Goal: Information Seeking & Learning: Learn about a topic

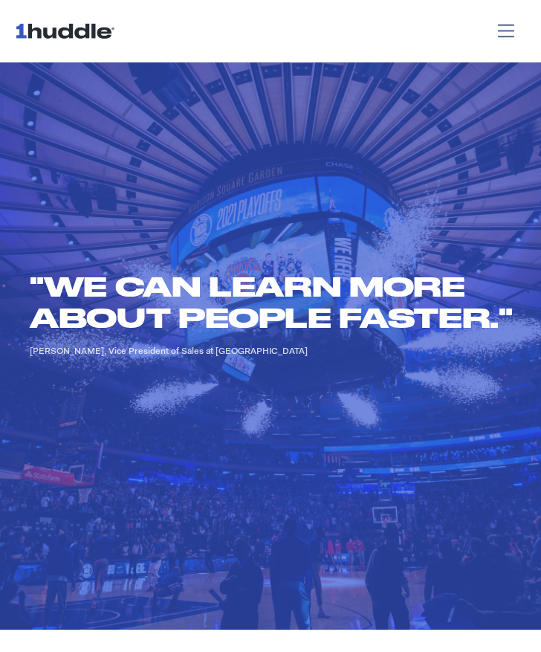
click at [434, 321] on h2 ""We can learn more about people faster."" at bounding box center [278, 302] width 497 height 62
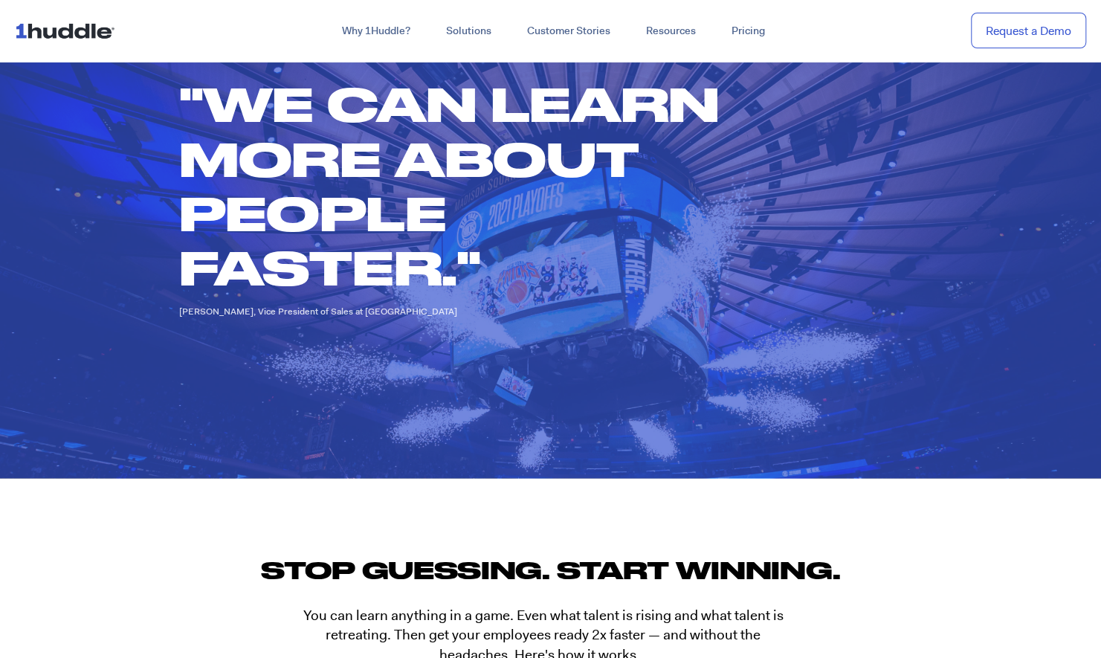
scroll to position [952, 0]
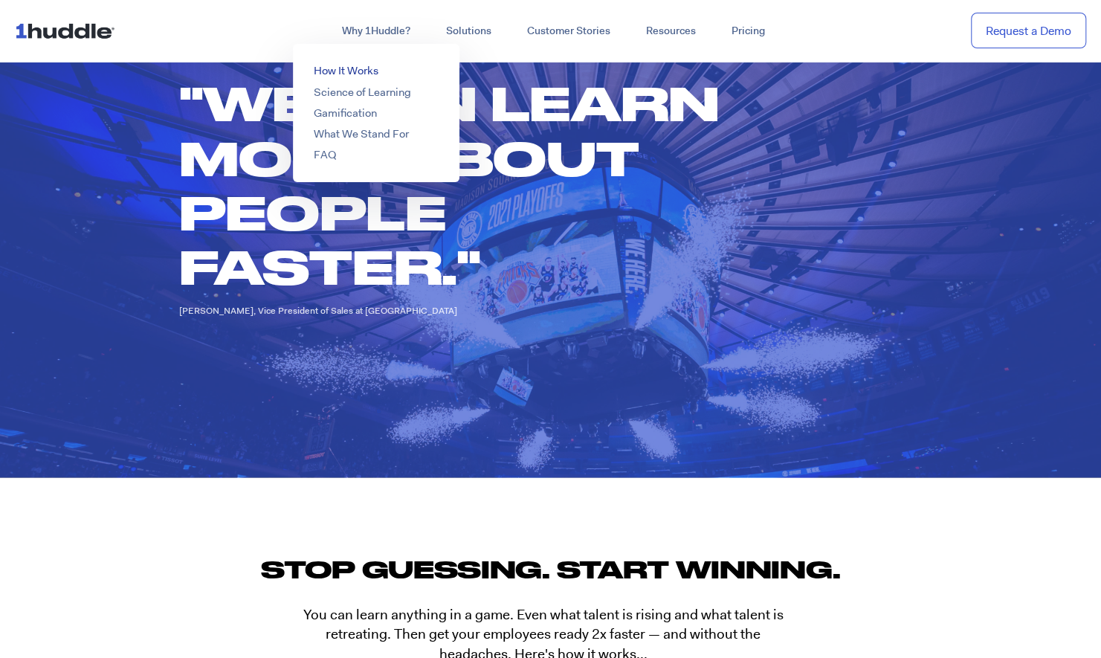
click at [339, 68] on link "How It Works" at bounding box center [346, 70] width 65 height 15
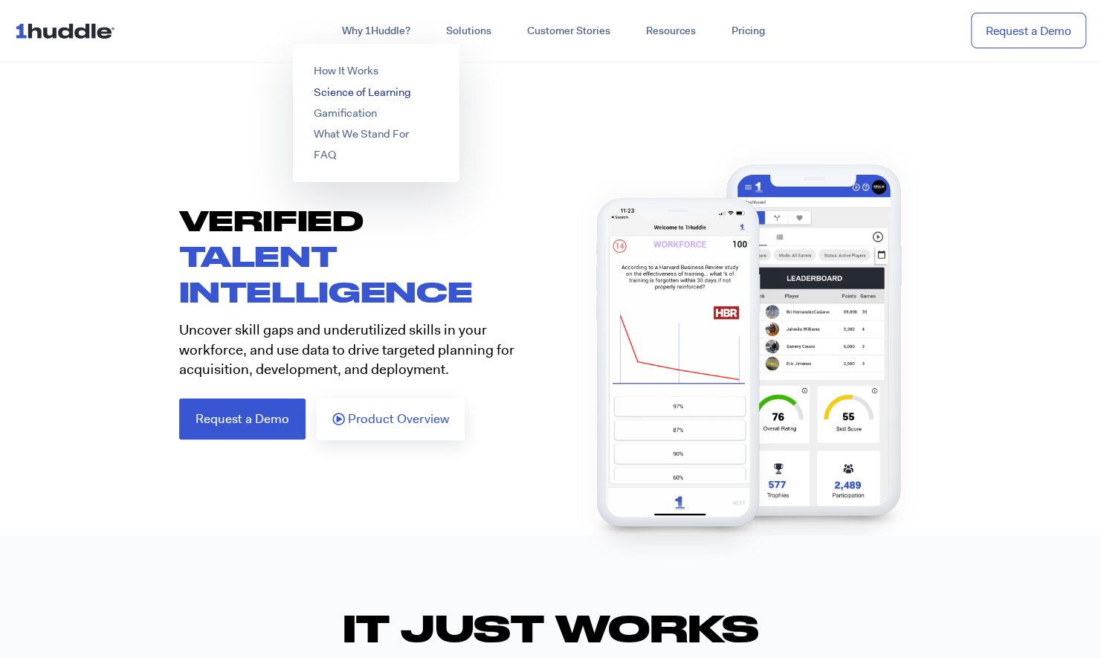
click at [396, 91] on link "Science of Learning" at bounding box center [362, 92] width 97 height 15
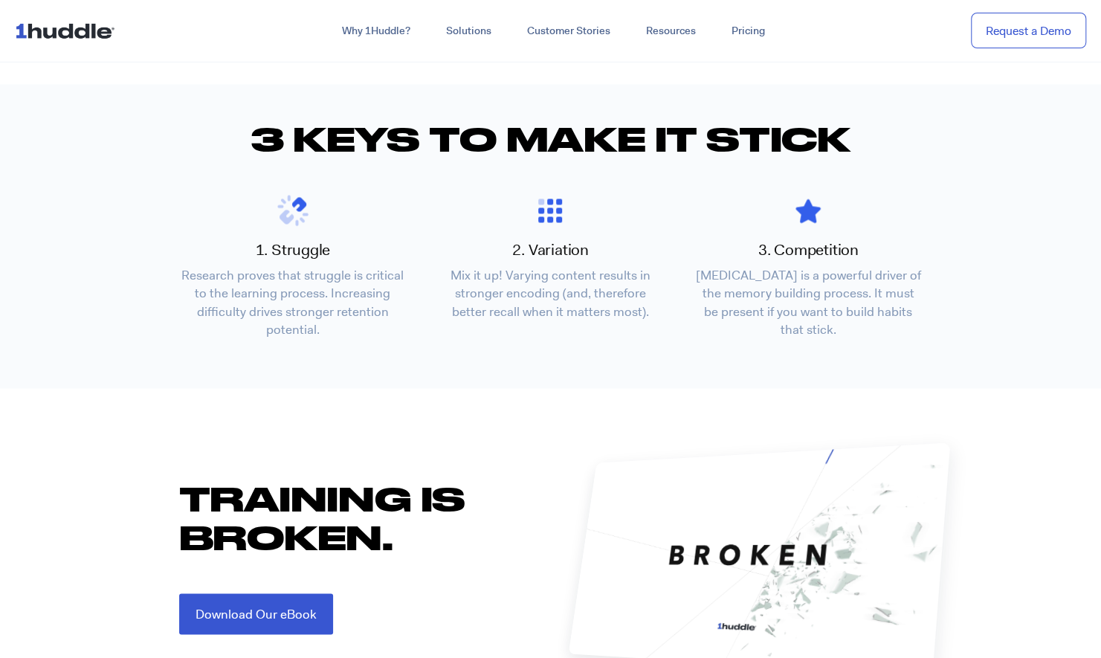
scroll to position [1356, 0]
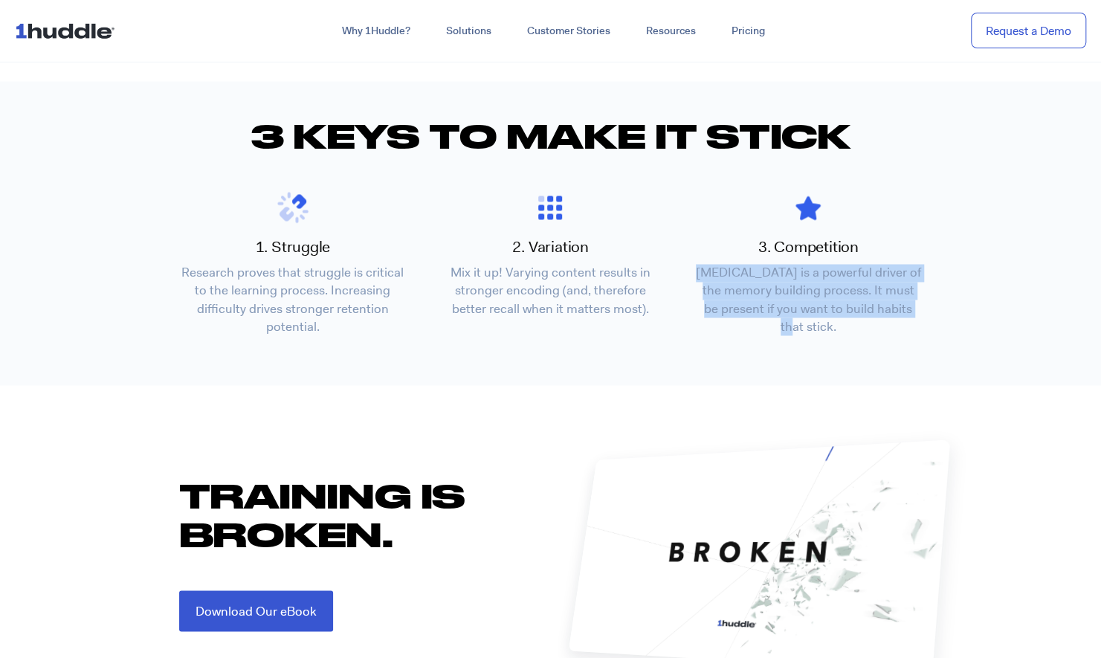
drag, startPoint x: 708, startPoint y: 274, endPoint x: 806, endPoint y: 329, distance: 112.5
click at [806, 329] on p "Dopamine is a powerful driver of the memory building process. It must be presen…" at bounding box center [809, 299] width 228 height 71
drag, startPoint x: 806, startPoint y: 329, endPoint x: 791, endPoint y: 292, distance: 40.7
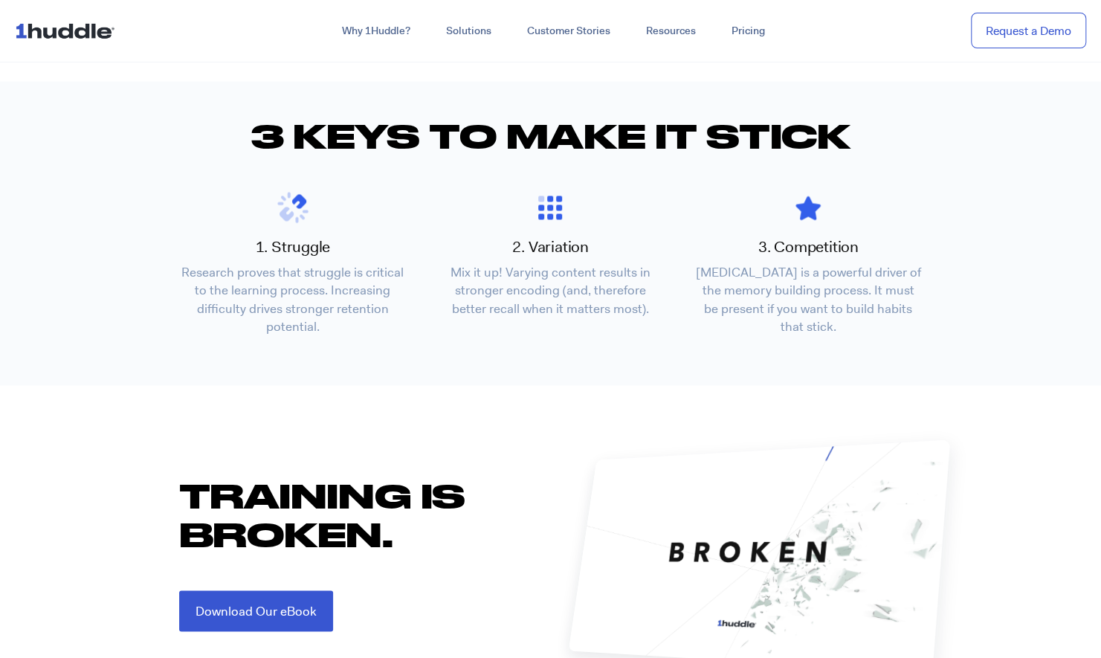
drag, startPoint x: 791, startPoint y: 292, endPoint x: 696, endPoint y: 271, distance: 97.4
click at [696, 271] on p "Dopamine is a powerful driver of the memory building process. It must be presen…" at bounding box center [809, 299] width 228 height 71
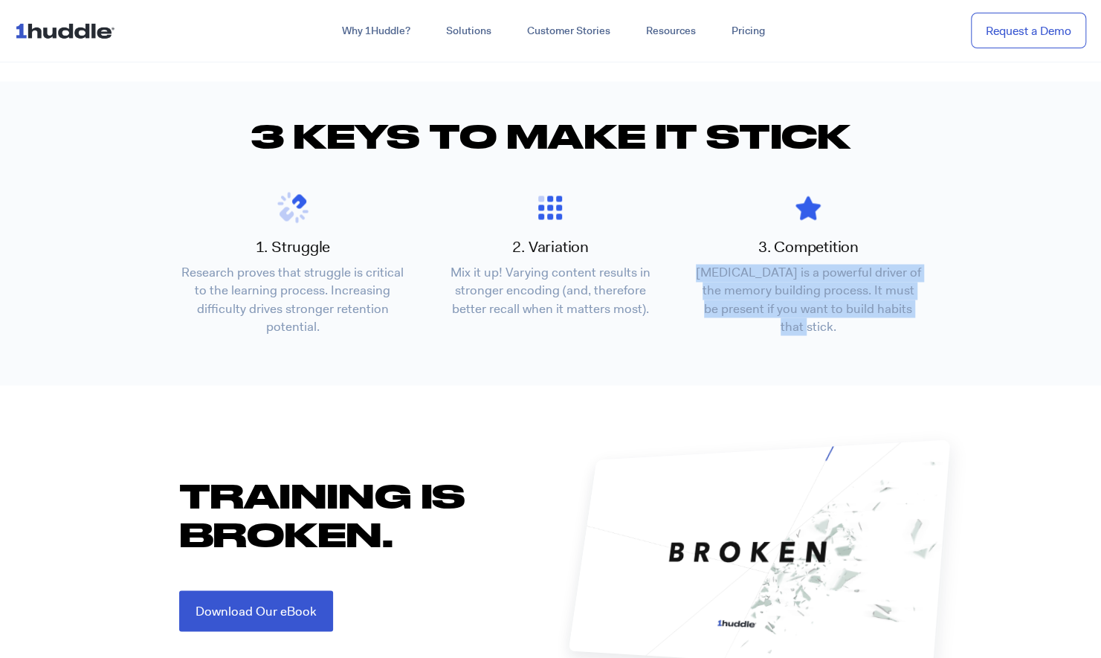
drag, startPoint x: 712, startPoint y: 273, endPoint x: 847, endPoint y: 329, distance: 146.4
click at [847, 329] on p "[MEDICAL_DATA] is a powerful driver of the memory building process. It must be …" at bounding box center [809, 299] width 228 height 71
drag, startPoint x: 847, startPoint y: 329, endPoint x: 799, endPoint y: 297, distance: 56.9
copy p "Dopamine is a powerful driver of the memory building process. It must be presen…"
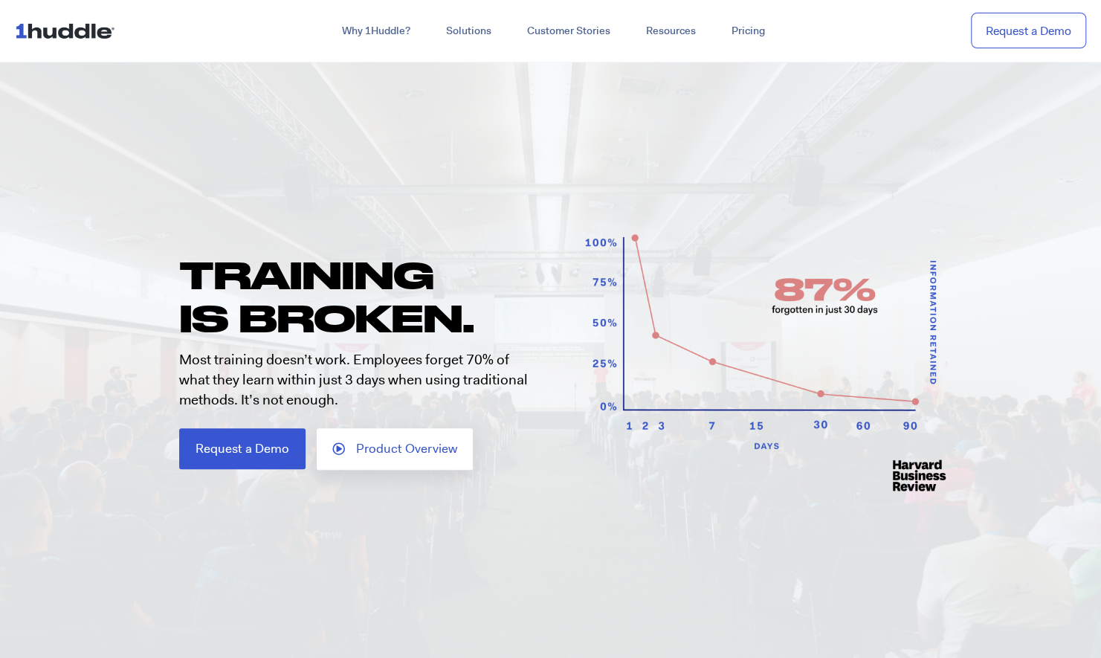
scroll to position [0, 0]
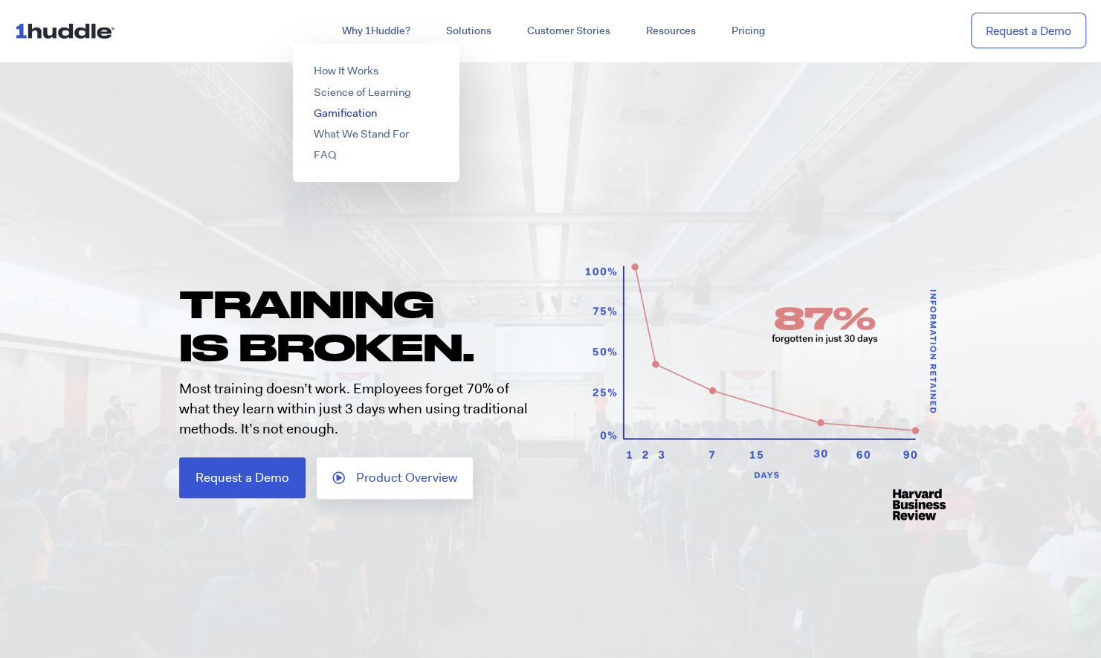
click at [338, 112] on link "Gamification" at bounding box center [345, 113] width 63 height 15
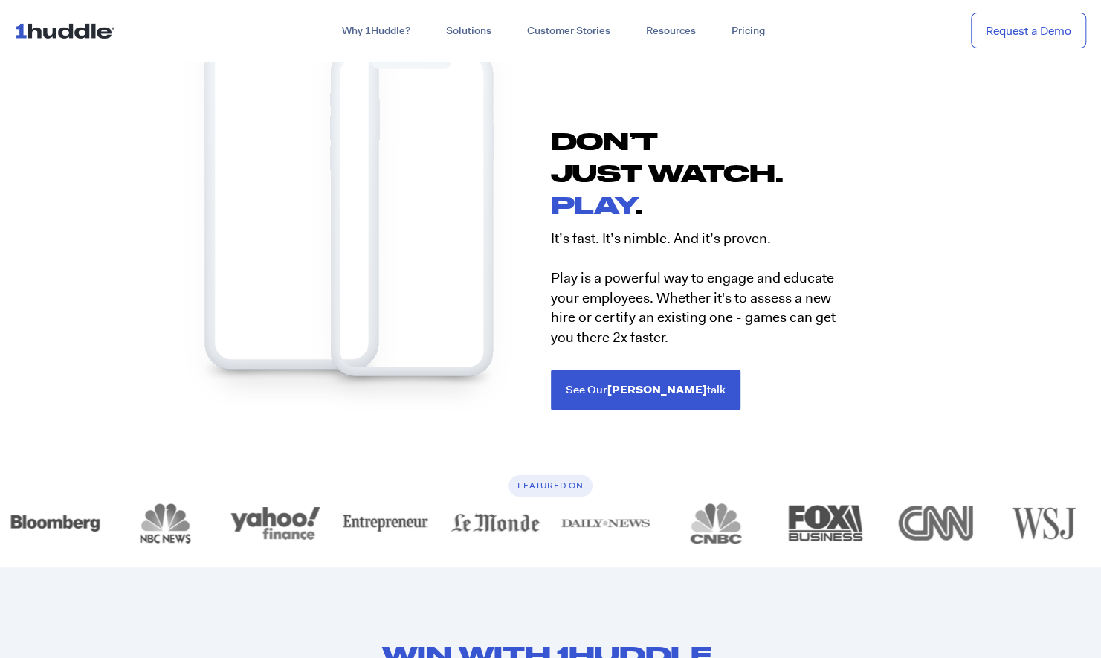
scroll to position [2624, 0]
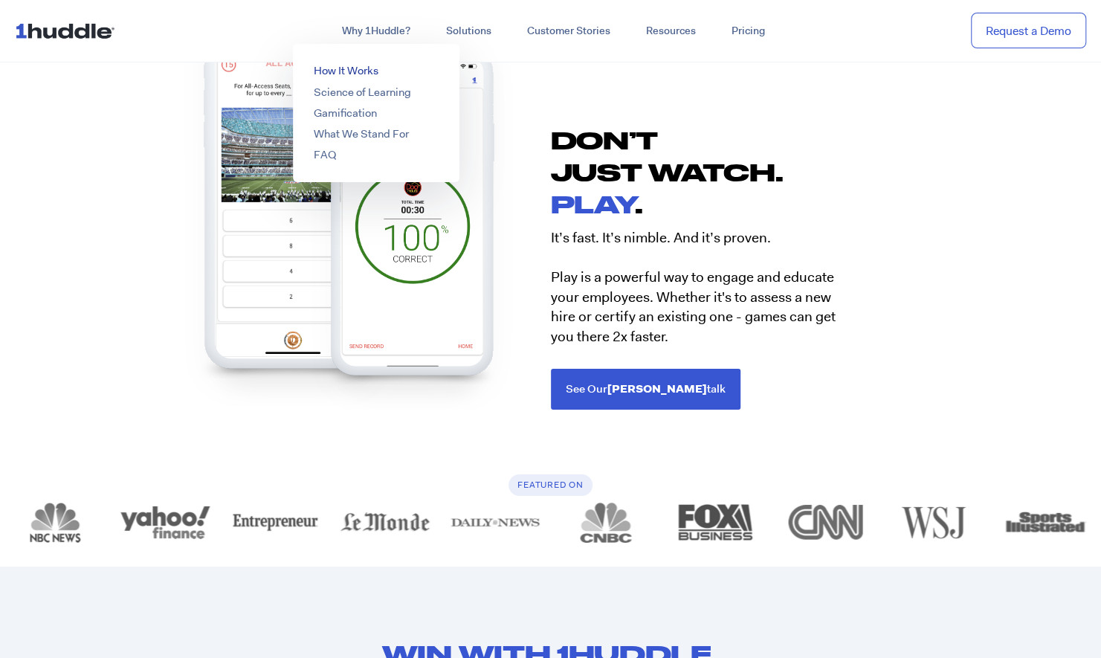
click at [341, 67] on link "How It Works" at bounding box center [346, 70] width 65 height 15
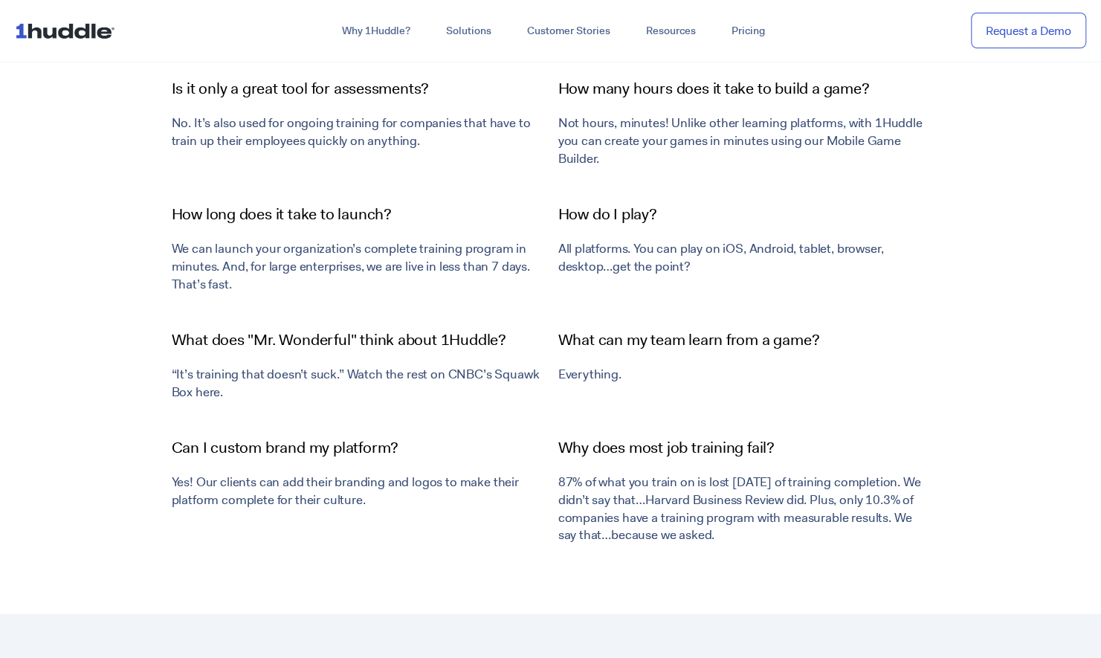
scroll to position [5135, 0]
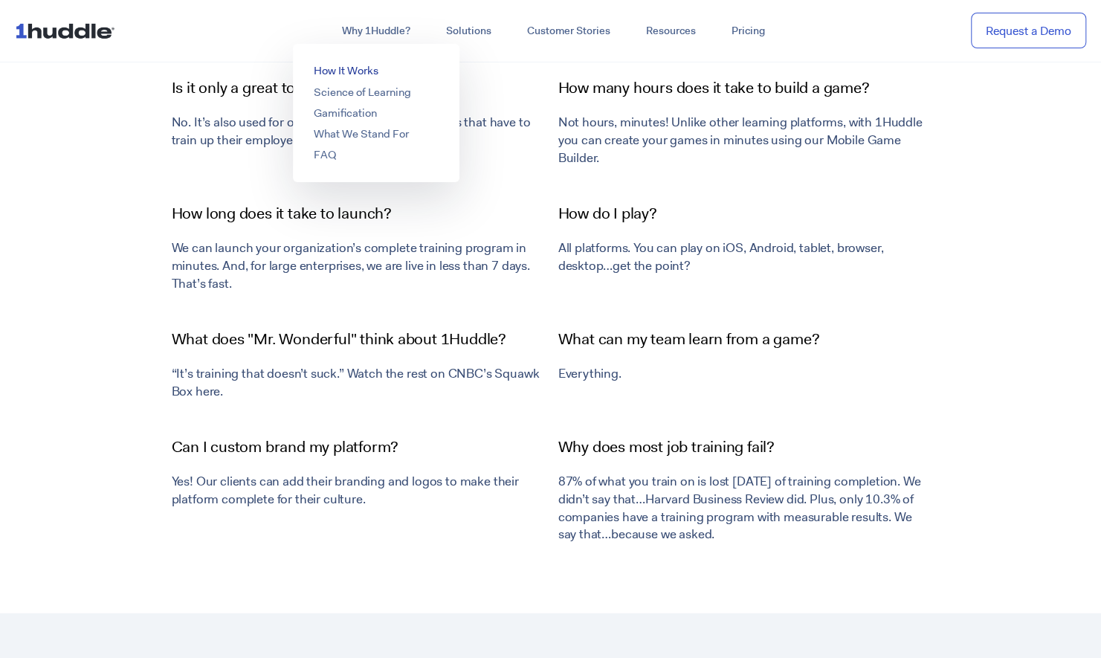
click at [345, 72] on link "How It Works" at bounding box center [346, 70] width 65 height 15
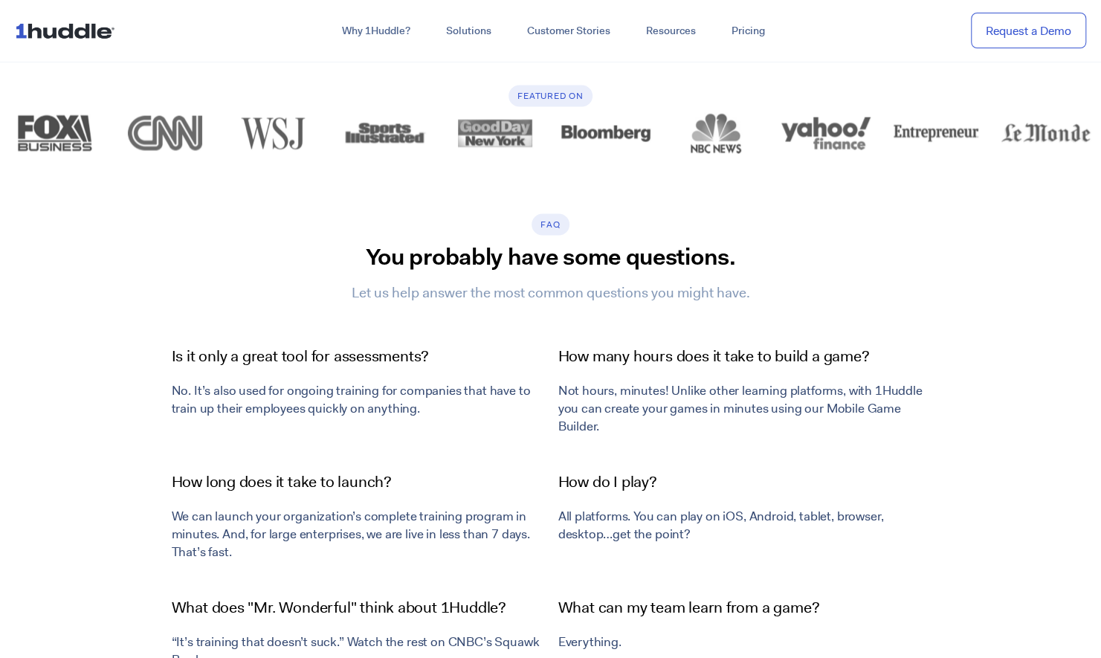
scroll to position [5052, 0]
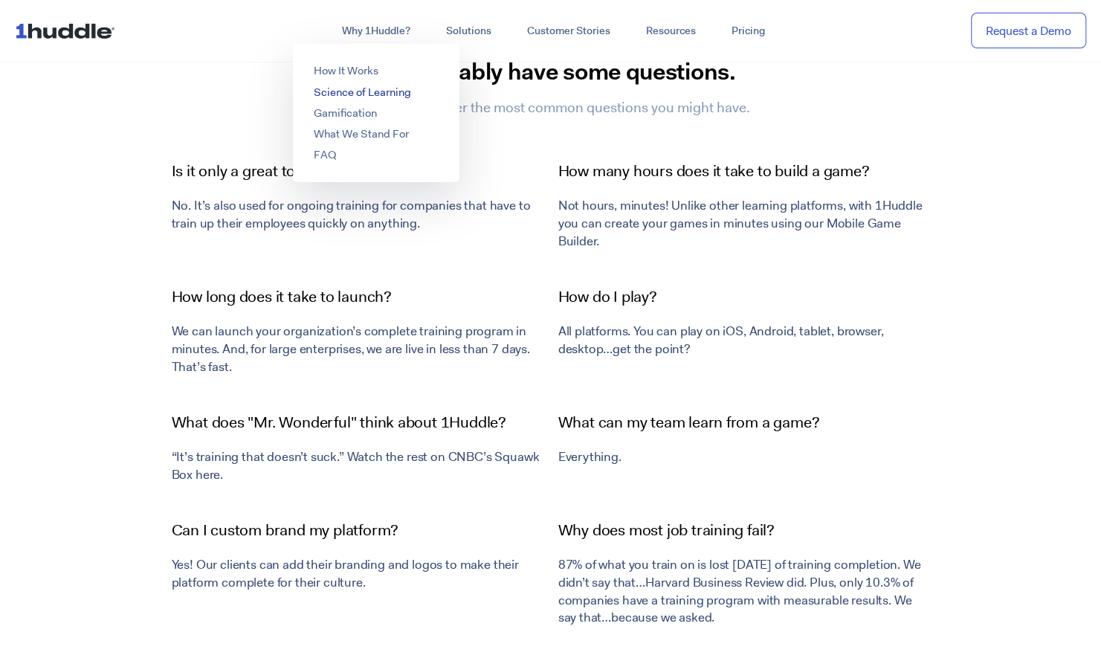
click at [342, 94] on link "Science of Learning" at bounding box center [362, 92] width 97 height 15
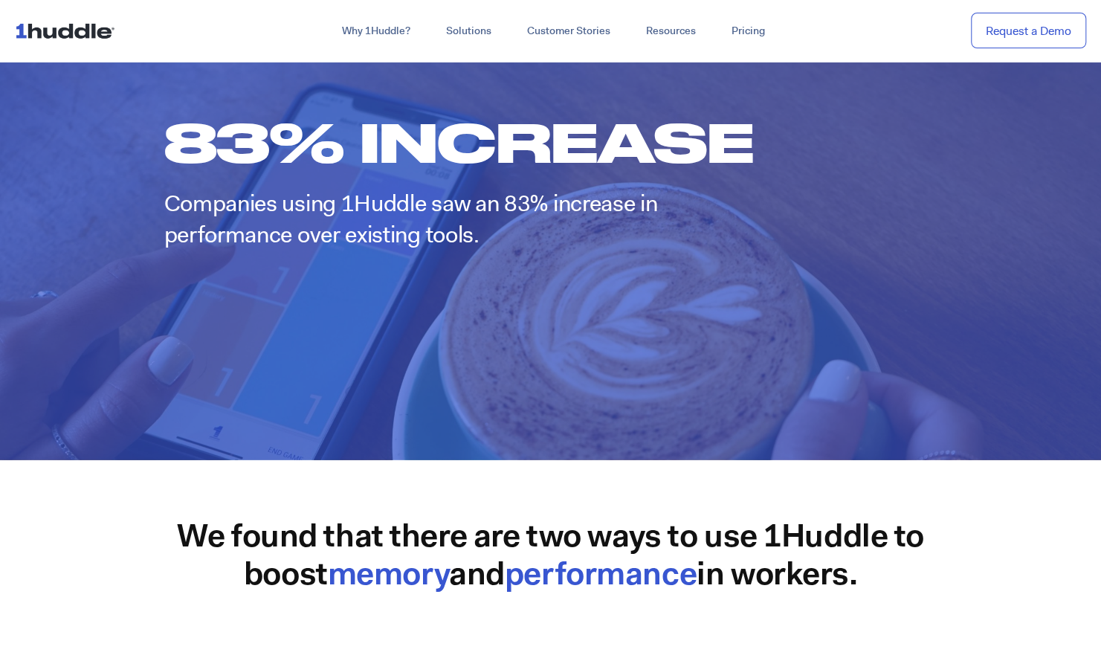
scroll to position [2177, 0]
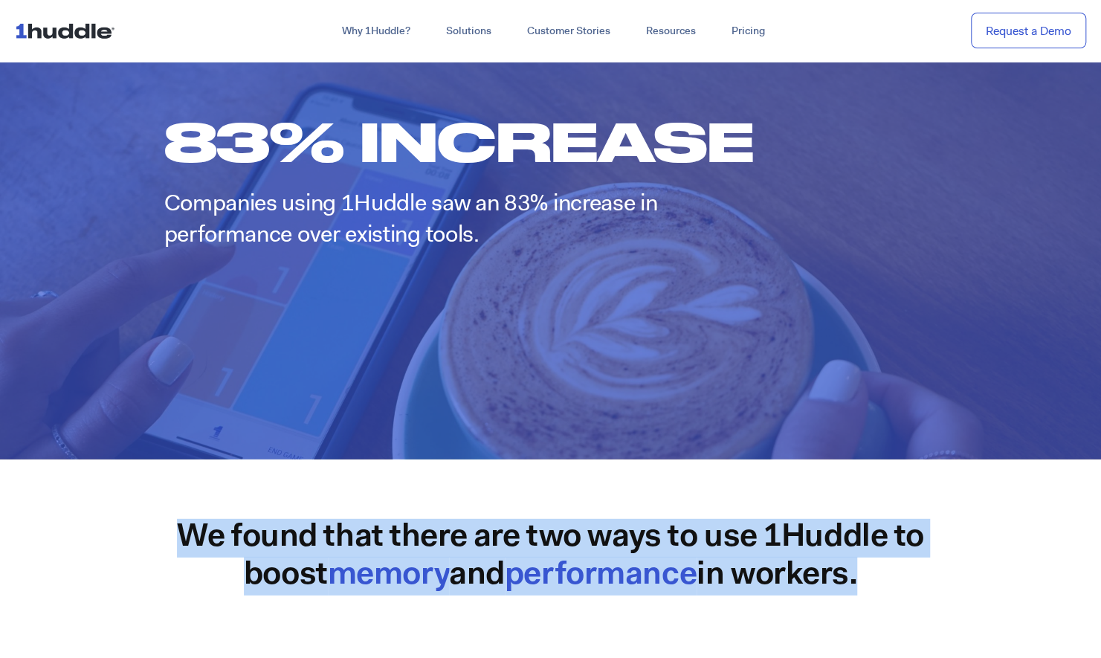
drag, startPoint x: 181, startPoint y: 531, endPoint x: 956, endPoint y: 572, distance: 775.9
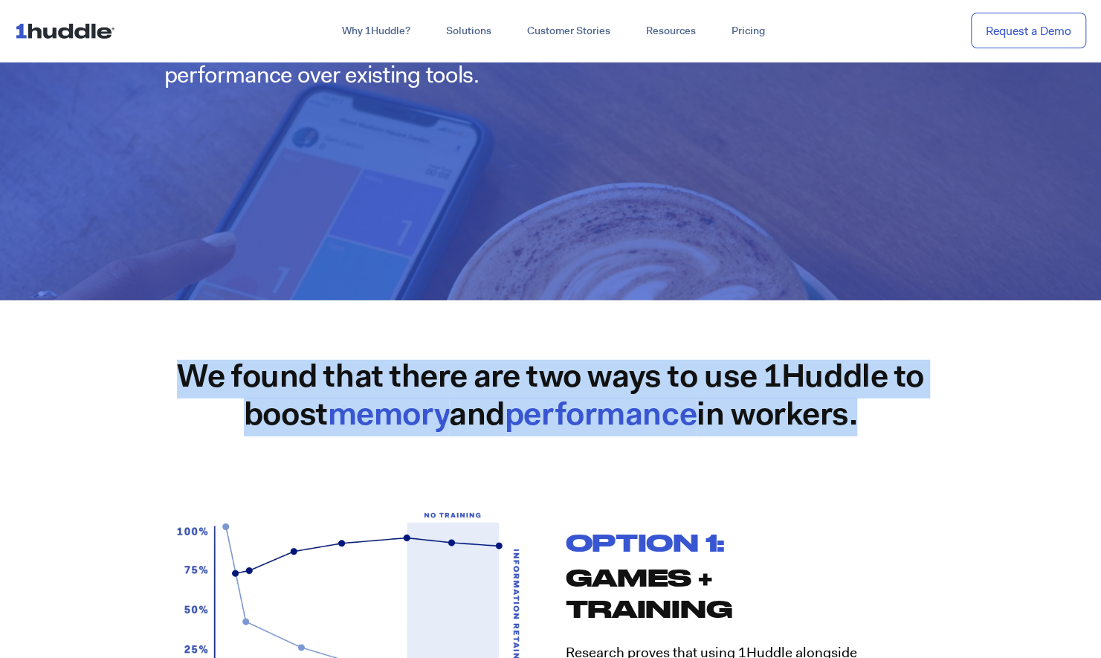
scroll to position [2335, 0]
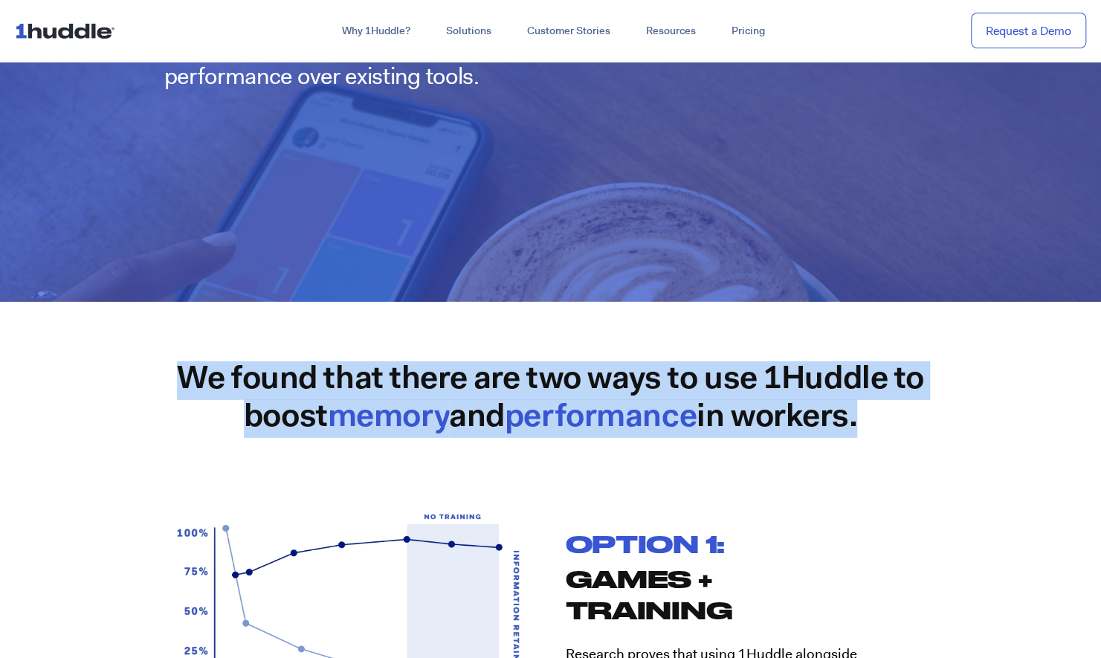
click at [933, 399] on h3 "We found that there are two ways to use 1Huddle to boost memory and performance…" at bounding box center [550, 399] width 773 height 77
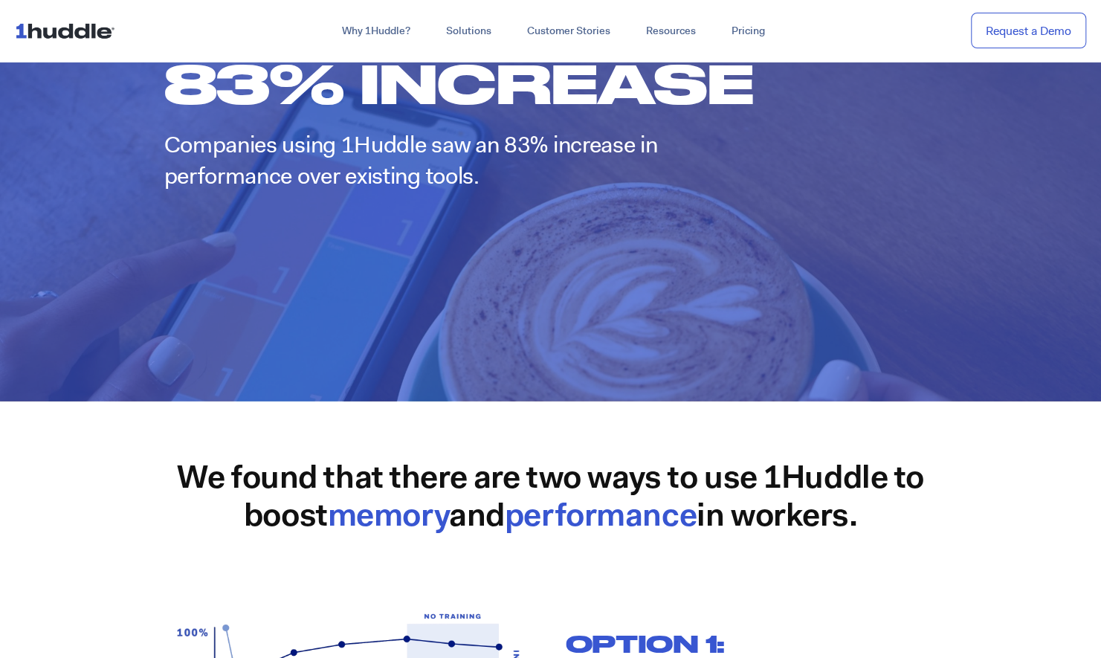
scroll to position [2162, 0]
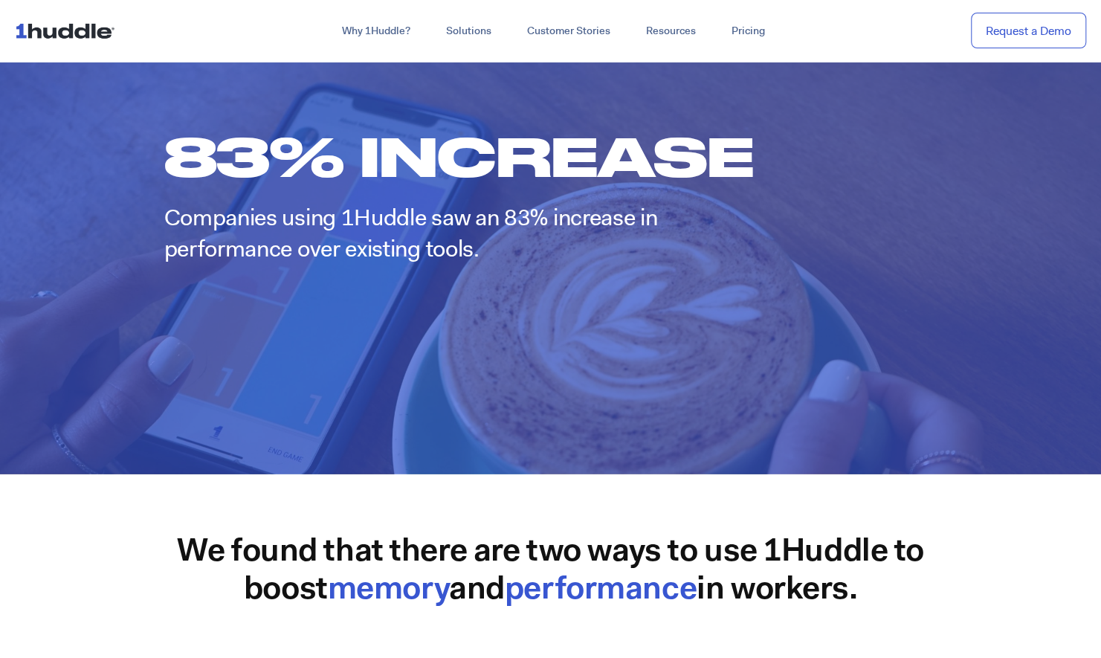
drag, startPoint x: 165, startPoint y: 162, endPoint x: 503, endPoint y: 276, distance: 356.3
click at [503, 276] on div "83% increase Companies using 1Huddle saw an 83% increase in performance over ex…" at bounding box center [550, 194] width 1101 height 559
drag, startPoint x: 503, startPoint y: 276, endPoint x: 412, endPoint y: 245, distance: 95.7
click at [412, 245] on h2 "Companies using 1Huddle saw an 83% increase in performance over existing tools." at bounding box center [550, 233] width 773 height 62
click at [446, 241] on h2 "Companies using 1Huddle saw an 83% increase in performance over existing tools." at bounding box center [550, 233] width 773 height 62
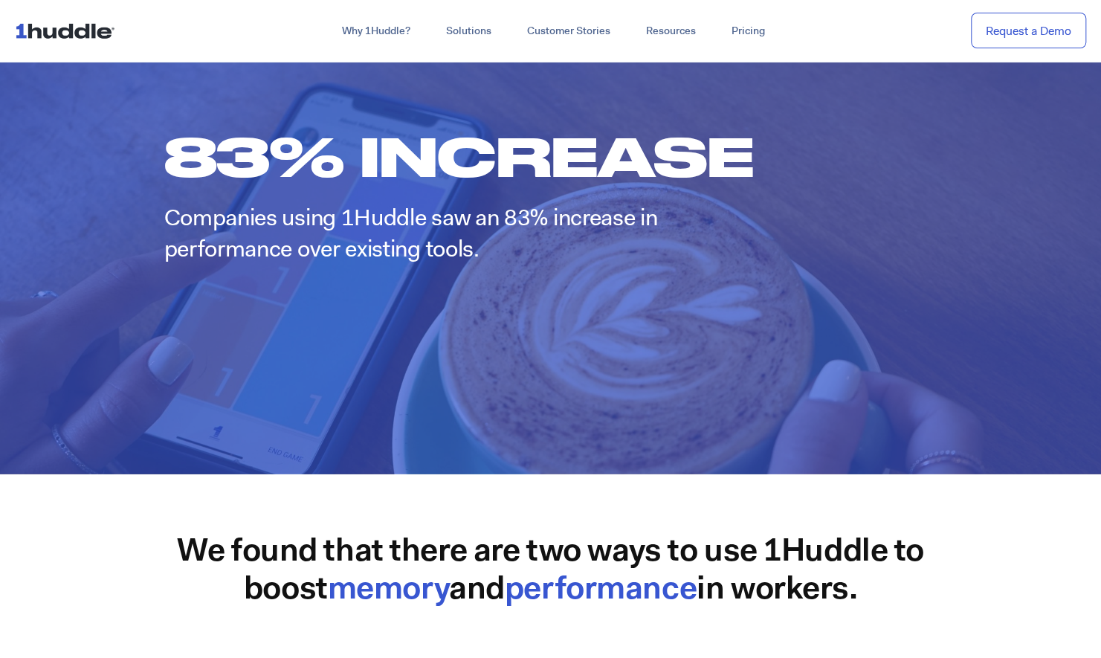
drag, startPoint x: 529, startPoint y: 245, endPoint x: 182, endPoint y: 155, distance: 358.2
click at [182, 155] on div "83% increase Companies using 1Huddle saw an 83% increase in performance over ex…" at bounding box center [550, 195] width 773 height 140
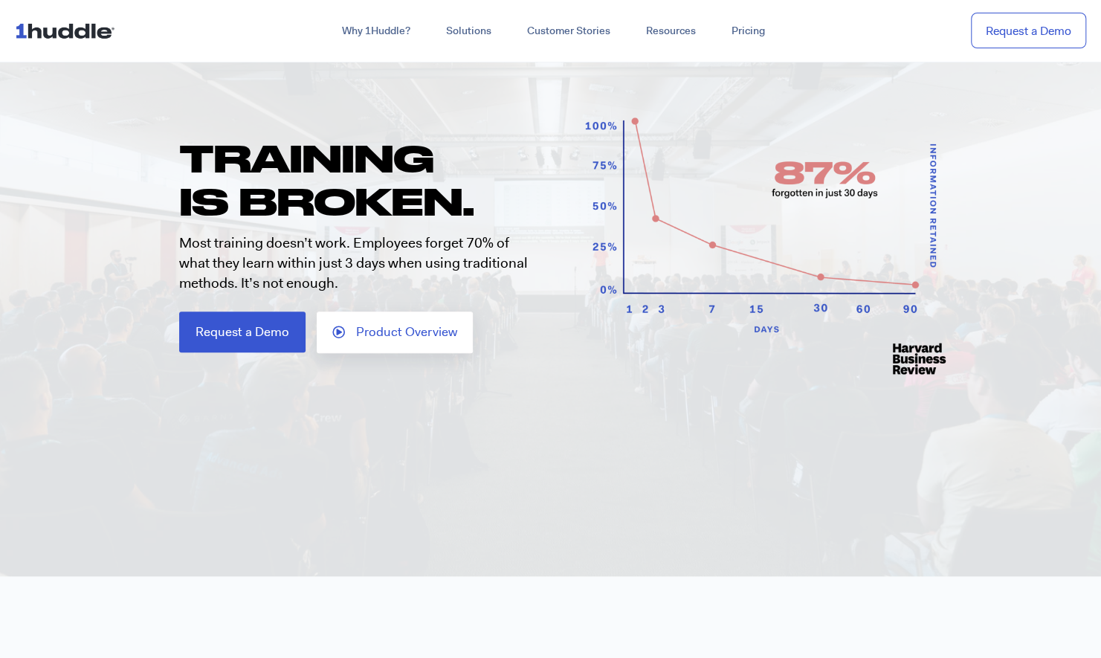
scroll to position [0, 0]
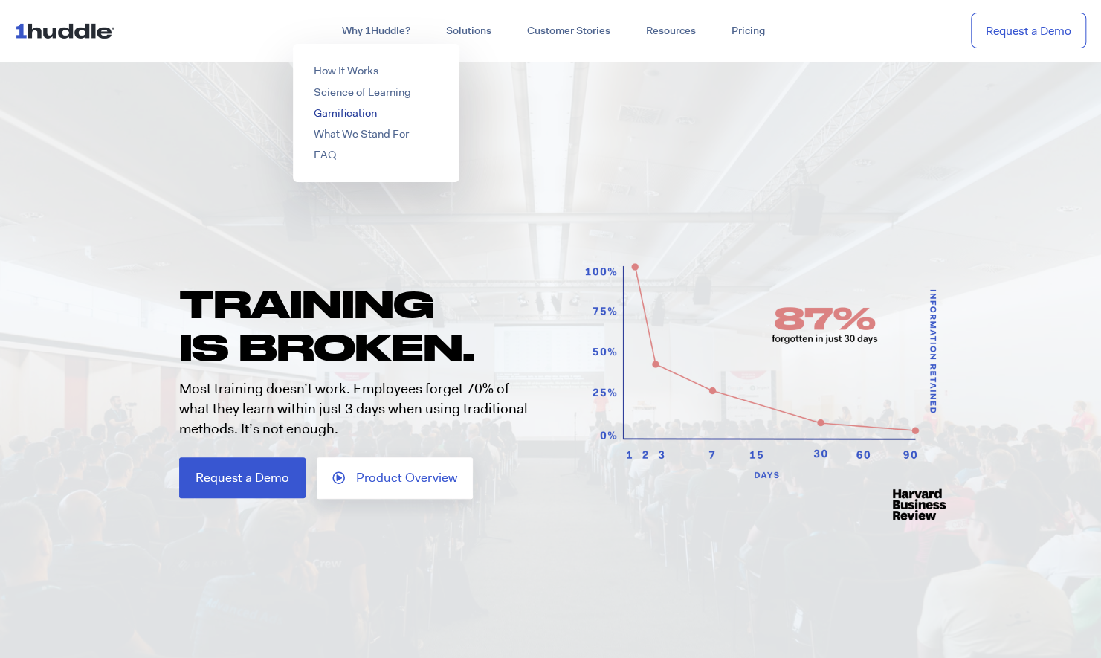
click at [357, 112] on link "Gamification" at bounding box center [345, 113] width 63 height 15
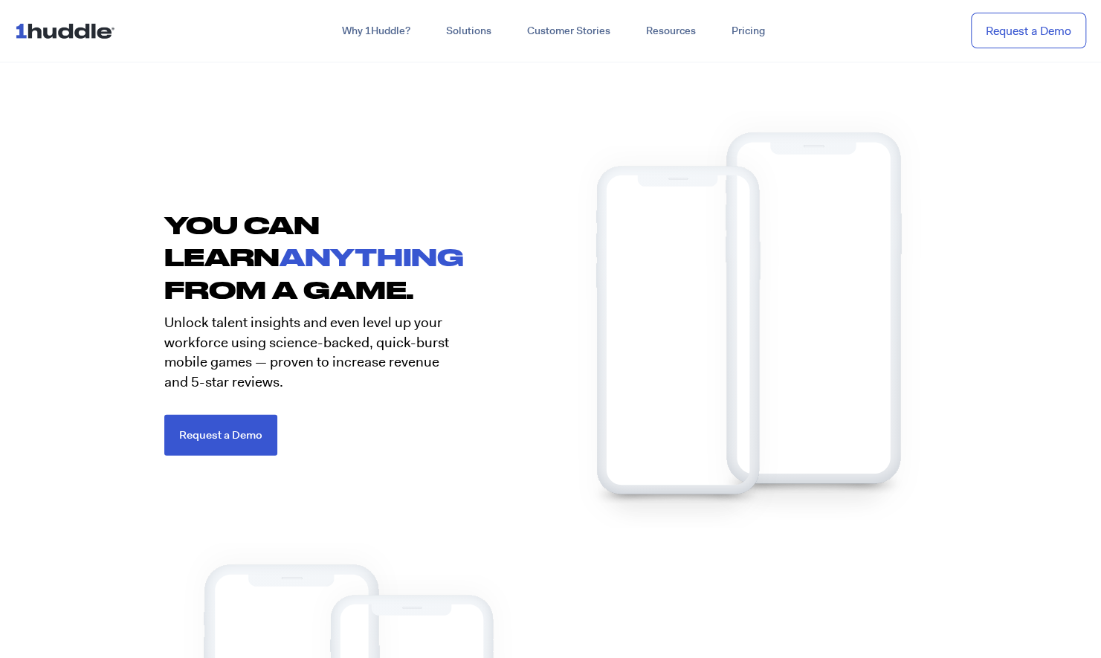
scroll to position [2078, 0]
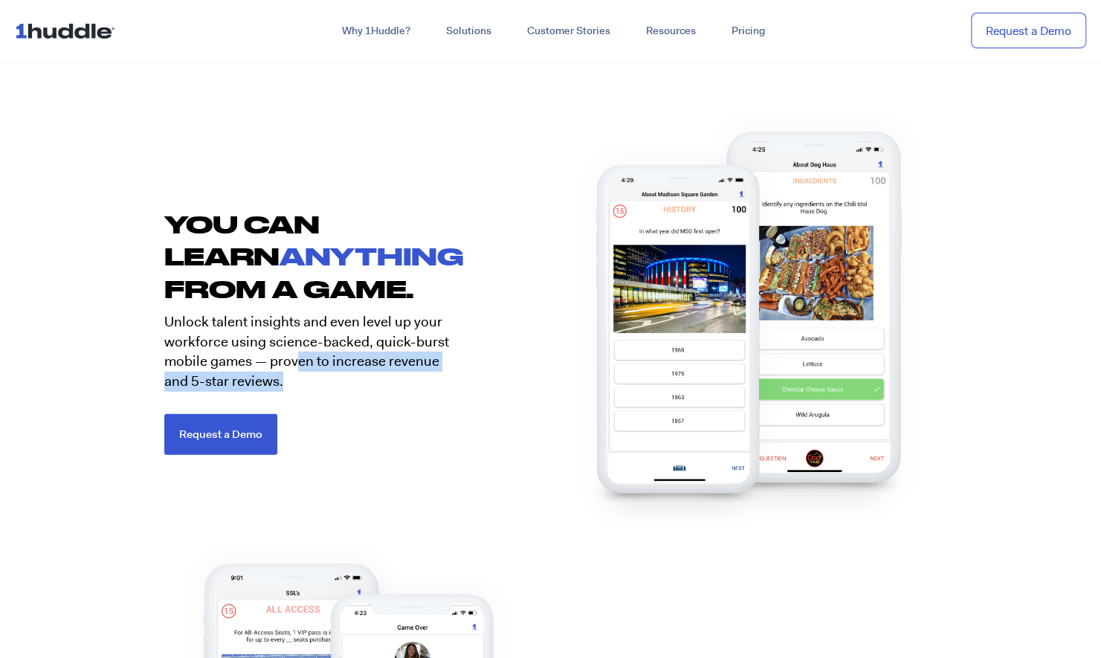
drag, startPoint x: 298, startPoint y: 372, endPoint x: 284, endPoint y: 379, distance: 15.6
click at [284, 379] on p "Unlock talent insights and even level up your workforce using science-backed, q…" at bounding box center [309, 351] width 290 height 79
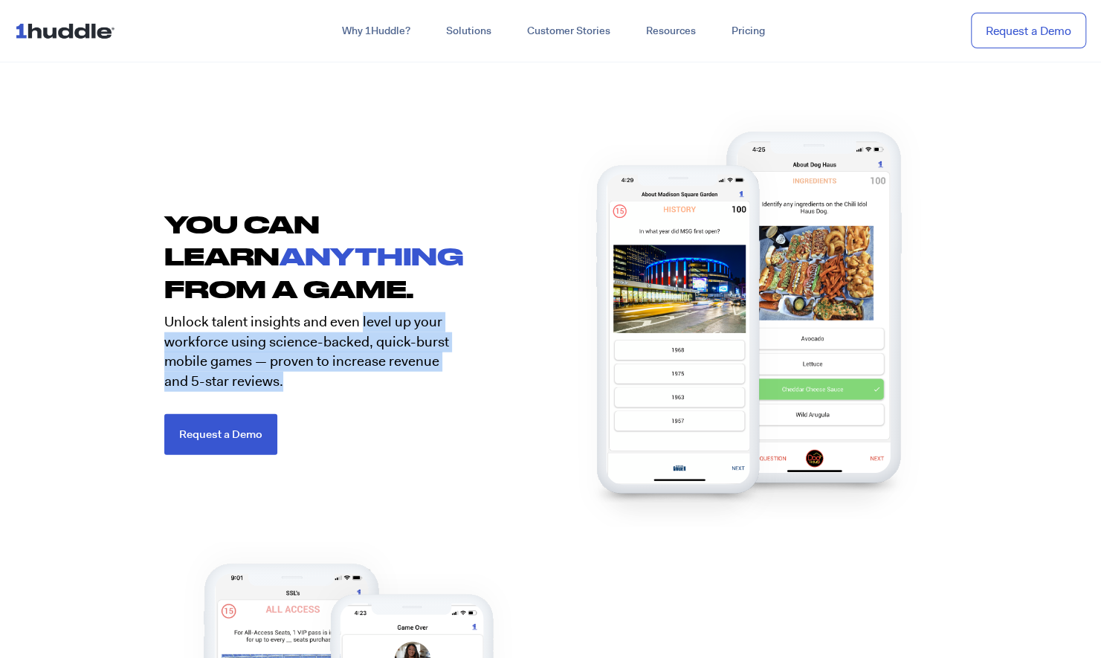
drag, startPoint x: 361, startPoint y: 324, endPoint x: 367, endPoint y: 382, distance: 58.3
click at [367, 382] on p "Unlock talent insights and even level up your workforce using science-backed, q…" at bounding box center [309, 351] width 290 height 79
drag, startPoint x: 367, startPoint y: 382, endPoint x: 272, endPoint y: 345, distance: 102.2
click at [272, 345] on p "Unlock talent insights and even level up your workforce using science-backed, q…" at bounding box center [309, 351] width 290 height 79
copy p "level up your workforce using science-backed, quick-burst mobile games — proven…"
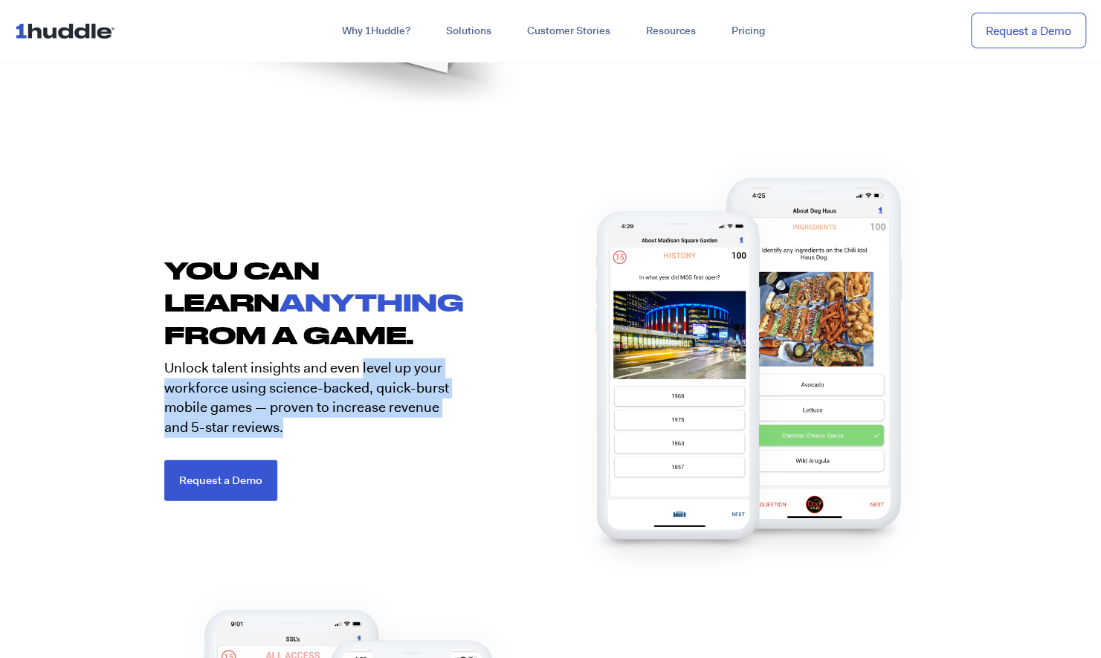
scroll to position [2032, 0]
copy p "level up your workforce using science-backed, quick-burst mobile games — proven…"
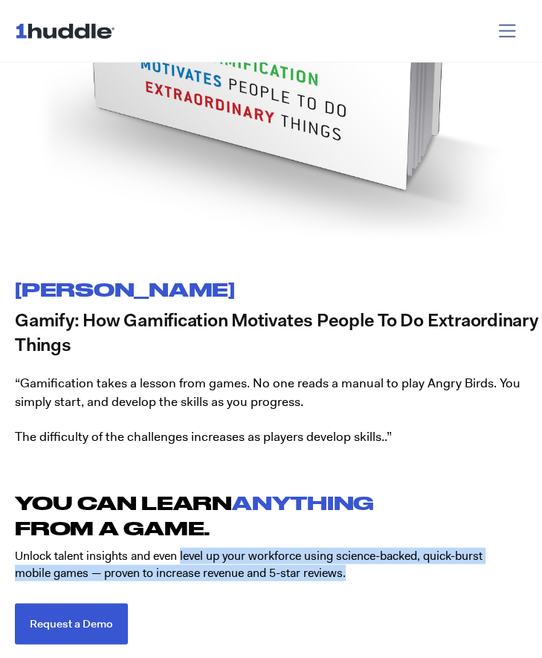
scroll to position [2029, 0]
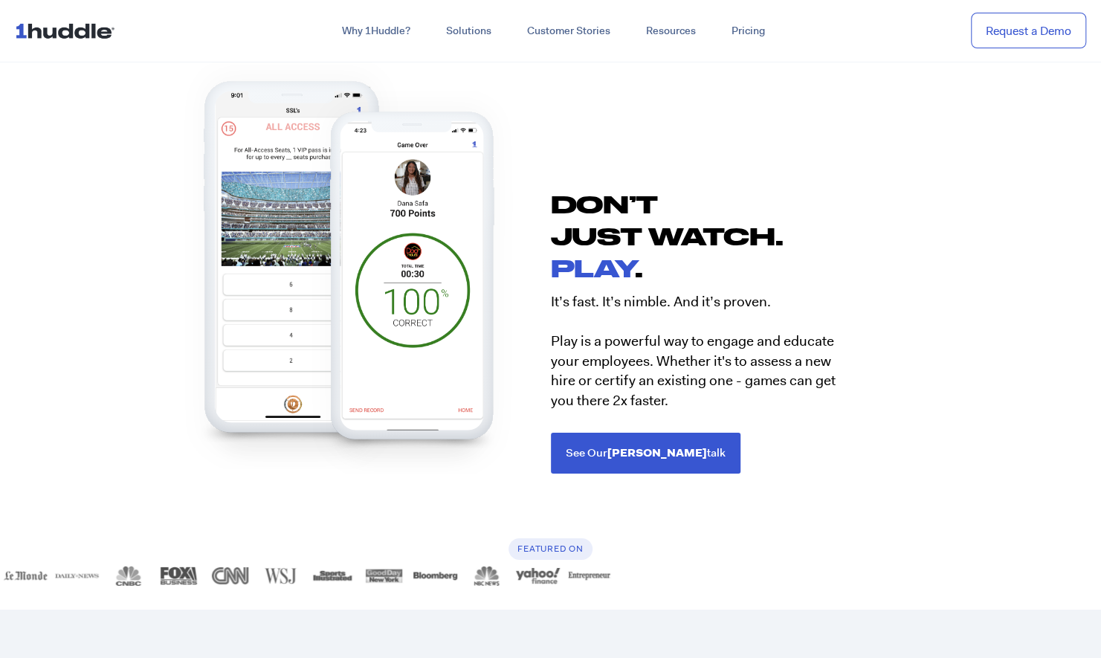
click at [866, 451] on div "DON’T JUST WATCH. PLAY . It’s fast. It’s nimble. And it’s proven. Play is a pow…" at bounding box center [744, 331] width 387 height 286
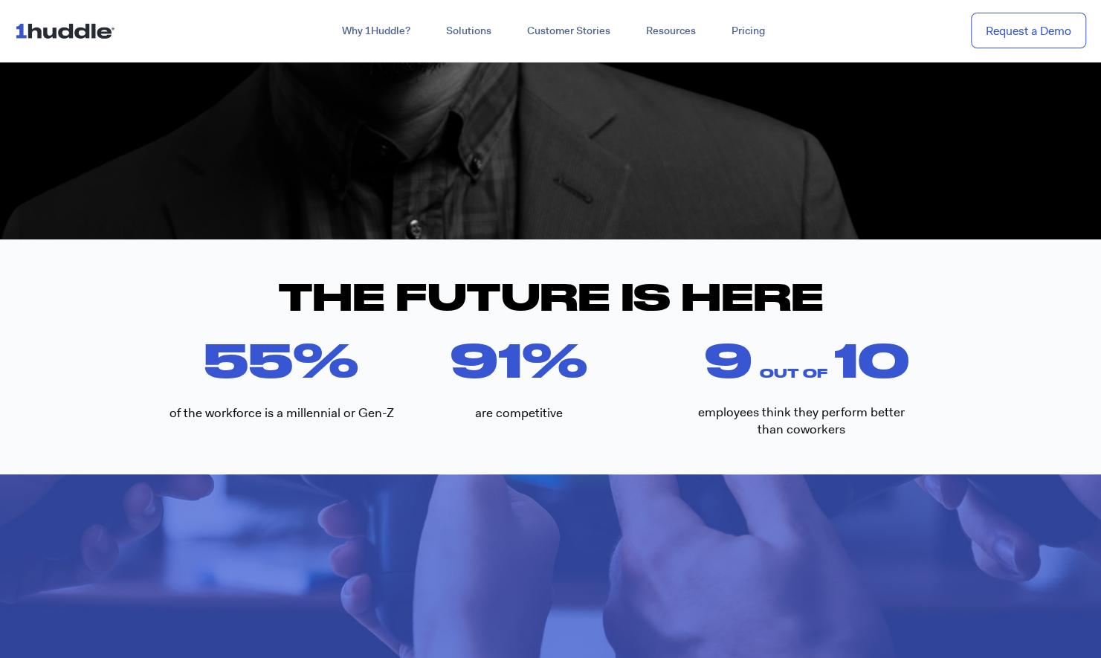
scroll to position [448, 0]
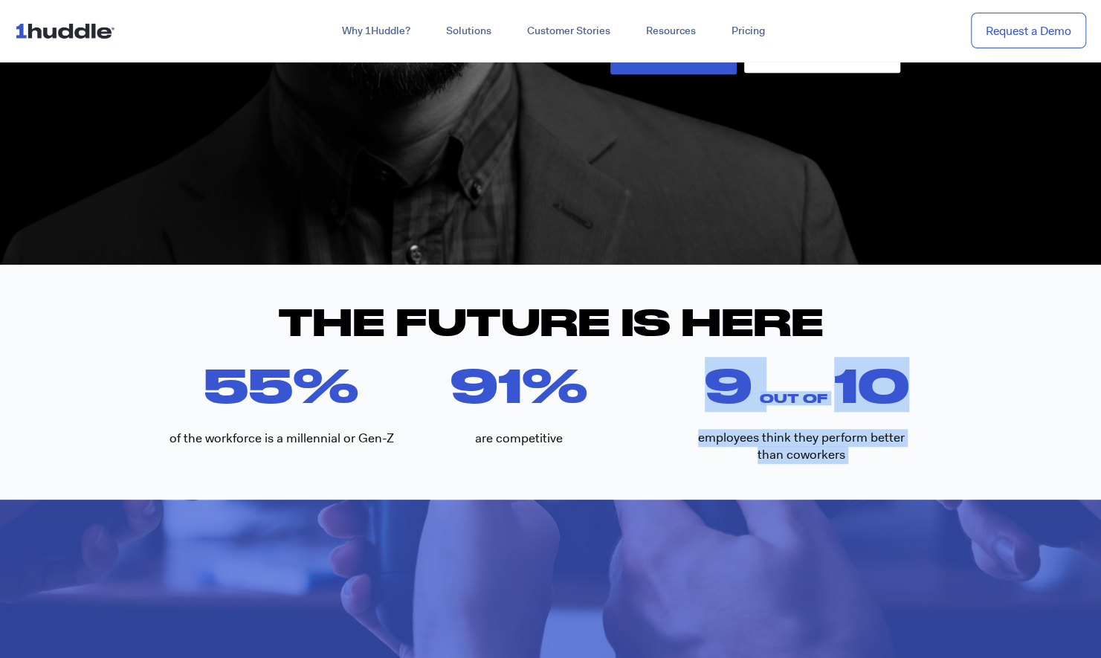
drag, startPoint x: 666, startPoint y: 373, endPoint x: 918, endPoint y: 404, distance: 253.2
click at [918, 404] on div "55 % of the workforce is a millennial or Gen-Z 91 % are competitive 9 out of em…" at bounding box center [550, 411] width 773 height 106
drag, startPoint x: 918, startPoint y: 404, endPoint x: 889, endPoint y: 472, distance: 74.0
click at [889, 472] on section "THE FUTURE IS HERE 55 % of the workforce is a millennial or Gen-Z 91 % are comp…" at bounding box center [550, 382] width 1101 height 235
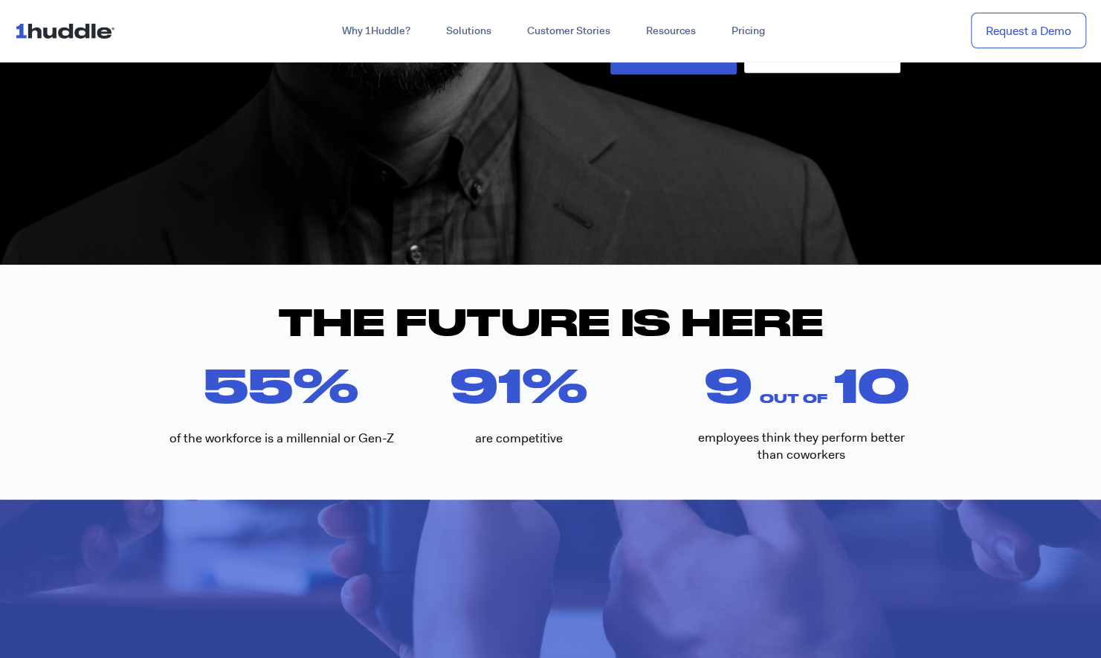
click at [460, 424] on div "are competitive" at bounding box center [519, 438] width 240 height 51
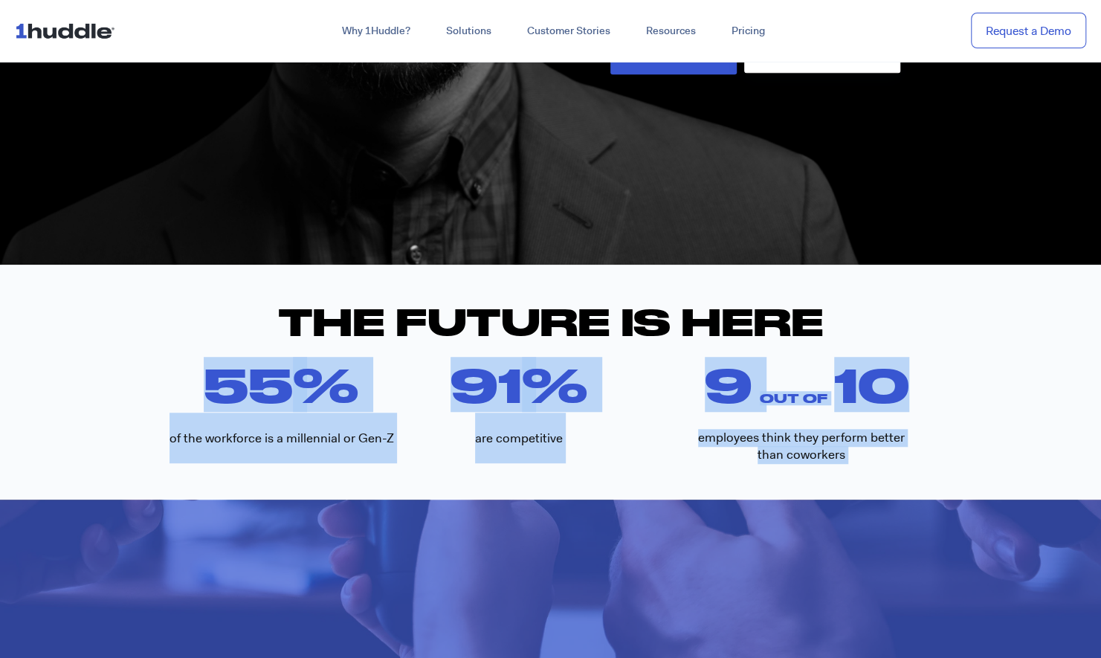
drag, startPoint x: 155, startPoint y: 387, endPoint x: 1035, endPoint y: 408, distance: 880.7
click at [1035, 408] on section "55 % of the workforce is a millennial or Gen-Z 91 % are competitive 9 out of em…" at bounding box center [550, 411] width 1101 height 106
drag, startPoint x: 1035, startPoint y: 408, endPoint x: 950, endPoint y: 473, distance: 106.6
click at [950, 473] on section "THE FUTURE IS HERE 55 % of the workforce is a millennial or Gen-Z 91 % are comp…" at bounding box center [550, 382] width 1101 height 235
click at [854, 464] on section "THE FUTURE IS HERE 55 % of the workforce is a millennial or Gen-Z 91 % are comp…" at bounding box center [550, 382] width 1101 height 235
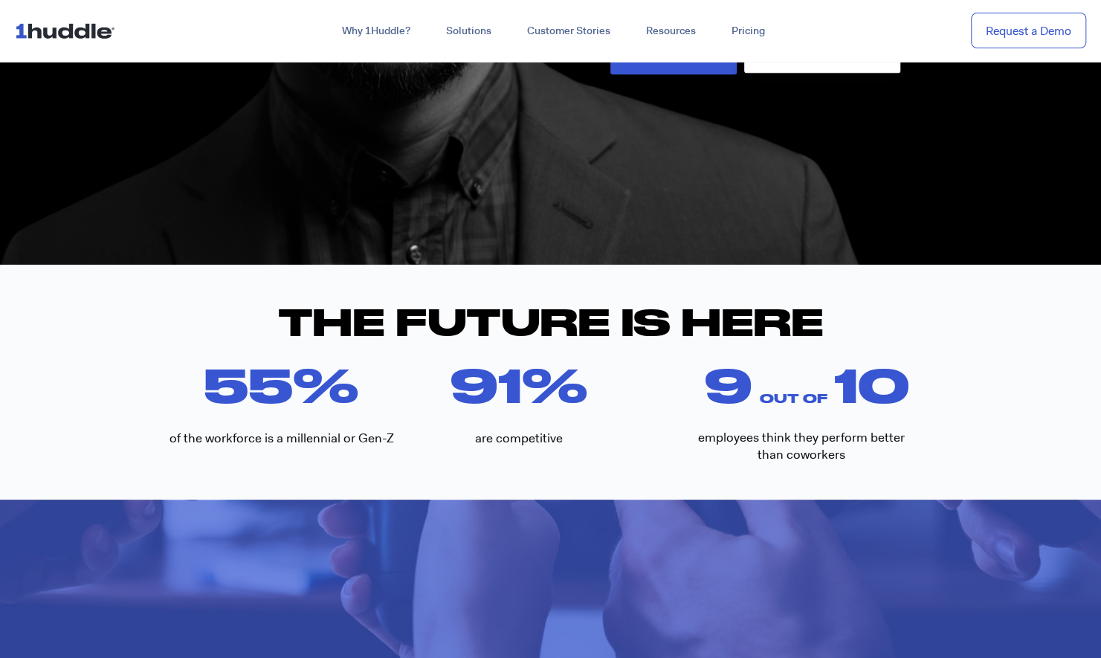
click at [687, 387] on span at bounding box center [665, 385] width 80 height 54
click at [65, 361] on section "55 % of the workforce is a millennial or Gen-Z 91 % are competitive 9 out of em…" at bounding box center [550, 411] width 1101 height 106
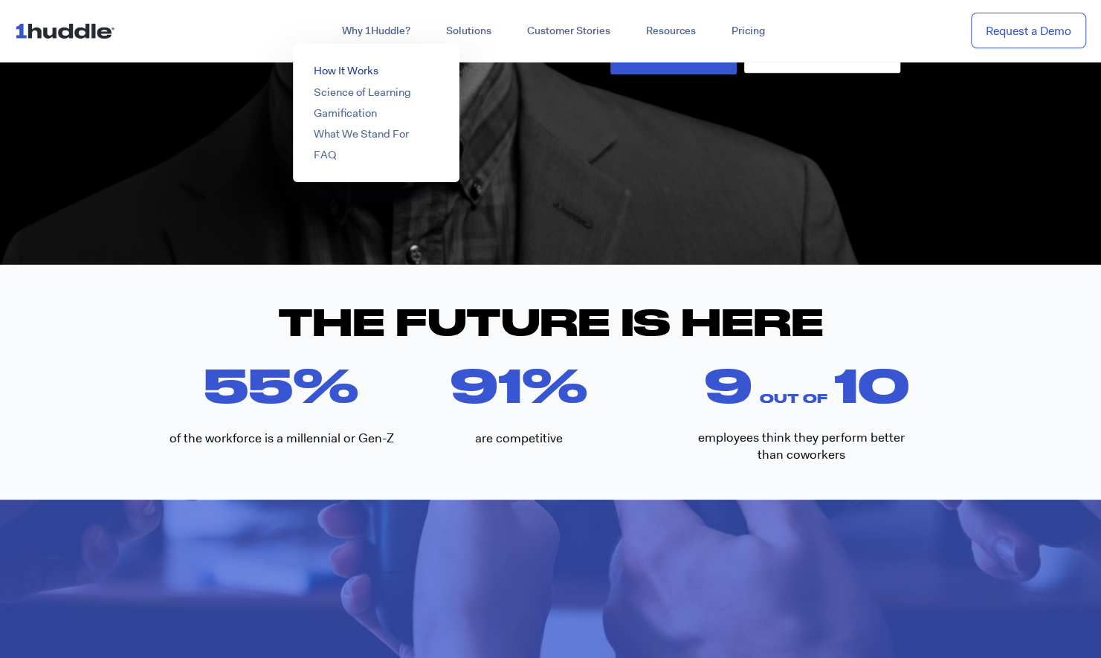
click at [347, 71] on link "How It Works" at bounding box center [346, 70] width 65 height 15
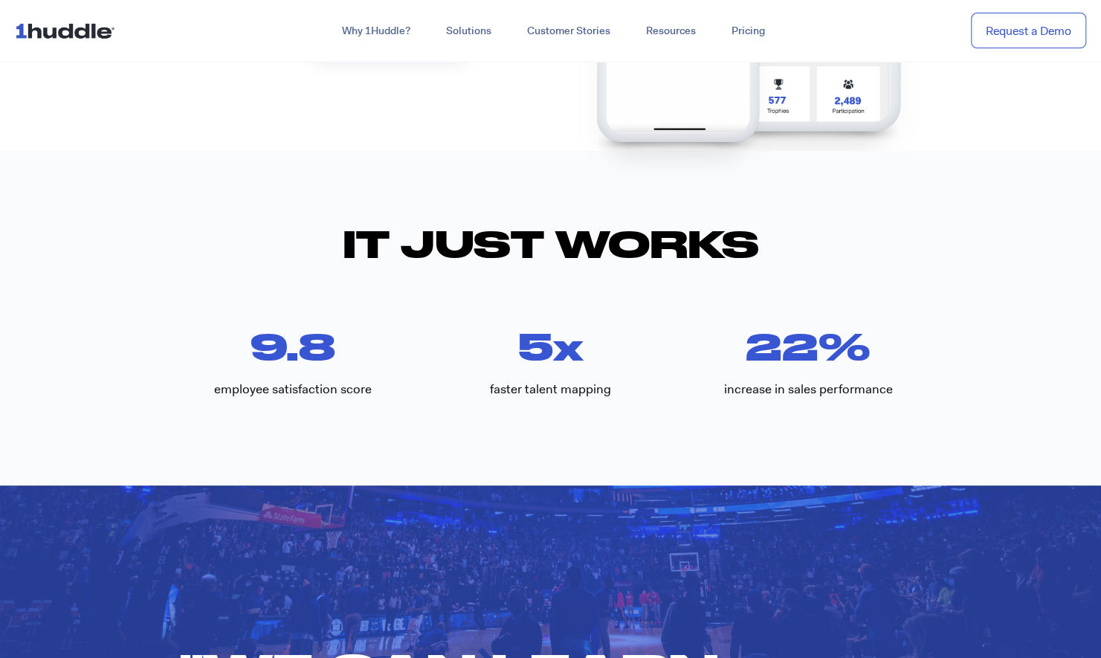
click at [375, 381] on div "employee satisfaction score" at bounding box center [293, 389] width 258 height 51
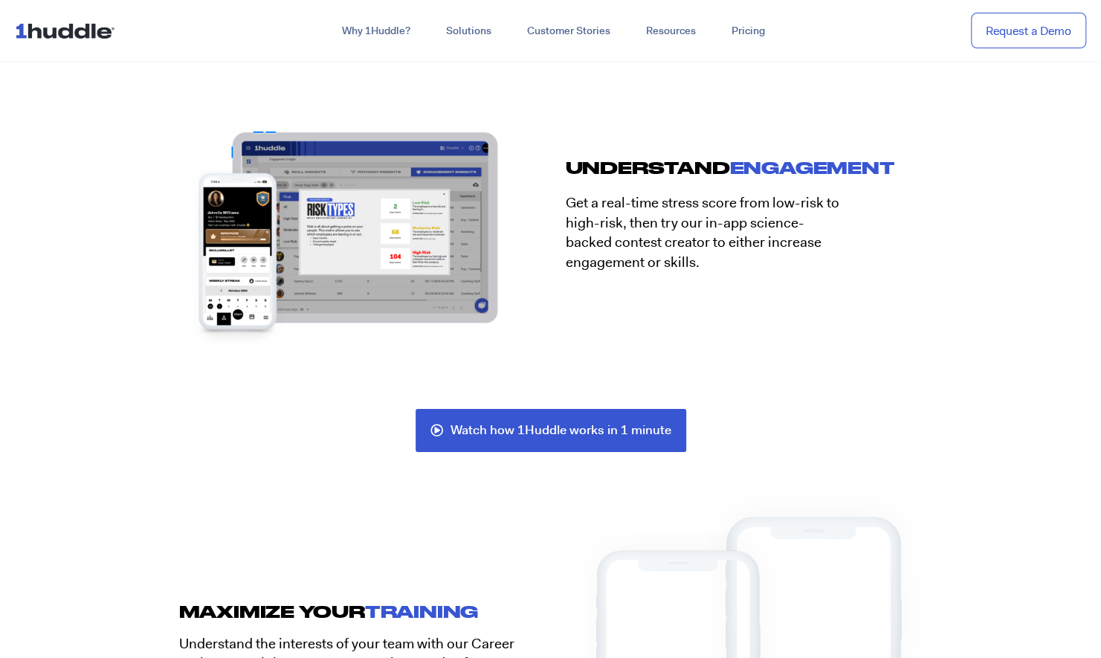
scroll to position [3000, 0]
